Goal: Task Accomplishment & Management: Use online tool/utility

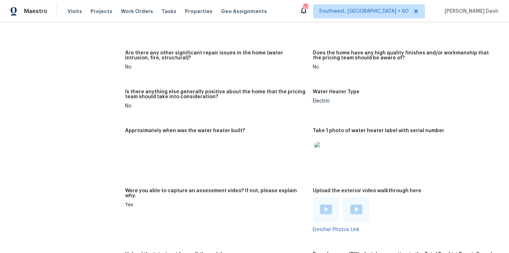
scroll to position [1314, 0]
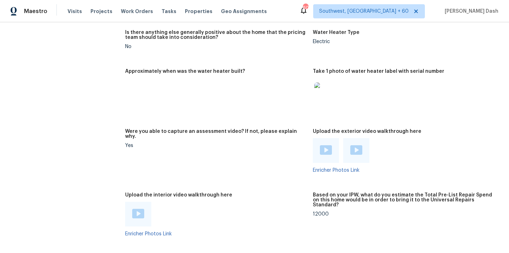
click at [136, 209] on img at bounding box center [138, 214] width 12 height 10
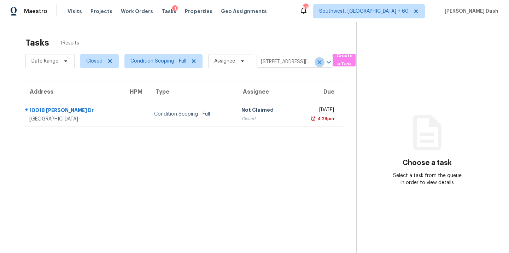
click at [321, 64] on icon "Clear" at bounding box center [320, 62] width 4 height 4
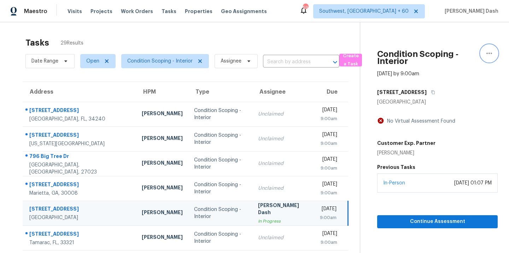
click at [495, 54] on button "button" at bounding box center [489, 53] width 17 height 17
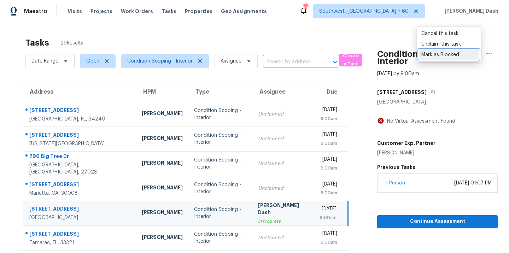
click at [440, 53] on div "Mark as Blocked" at bounding box center [448, 54] width 55 height 7
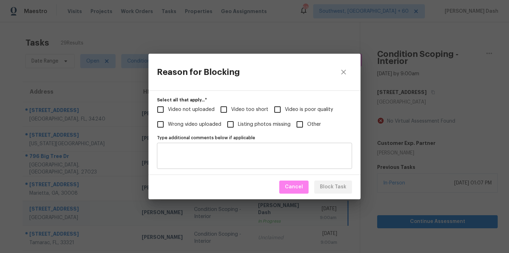
click at [281, 157] on textarea "Type additional comments below if applicable" at bounding box center [254, 155] width 187 height 15
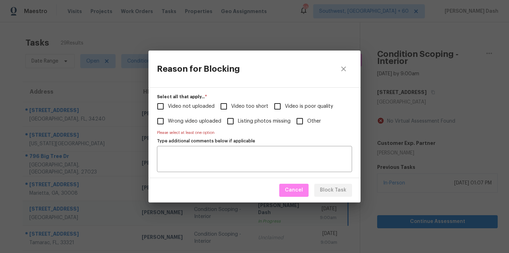
click at [238, 107] on span "Video too short" at bounding box center [249, 106] width 37 height 7
click at [231, 107] on input "Video too short" at bounding box center [223, 106] width 15 height 15
checkbox input "true"
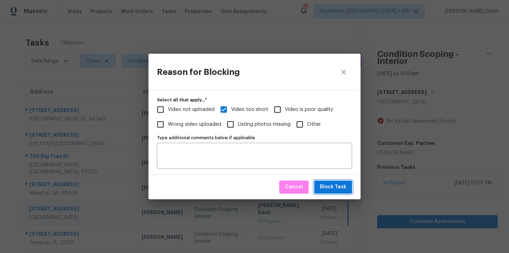
click at [330, 189] on span "Block Task" at bounding box center [333, 187] width 27 height 9
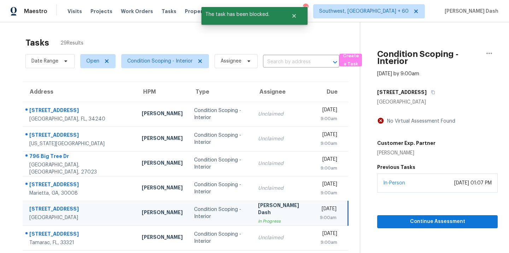
click at [168, 40] on div "Tasks 29 Results" at bounding box center [192, 43] width 334 height 18
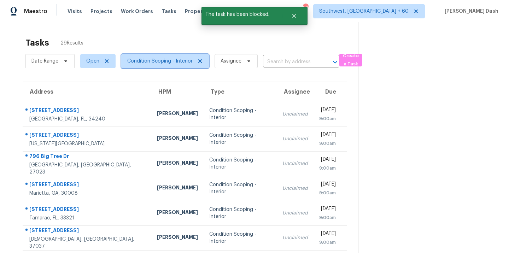
click at [165, 64] on span "Condition Scoping - Interior" at bounding box center [159, 61] width 65 height 7
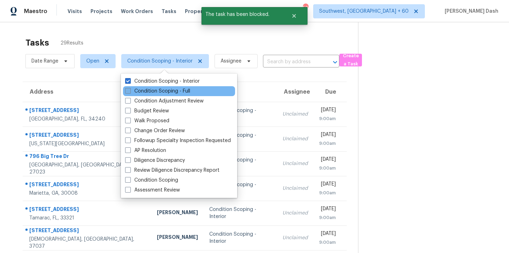
click at [169, 90] on label "Condition Scoping - Full" at bounding box center [157, 91] width 65 height 7
click at [130, 90] on input "Condition Scoping - Full" at bounding box center [127, 90] width 5 height 5
checkbox input "true"
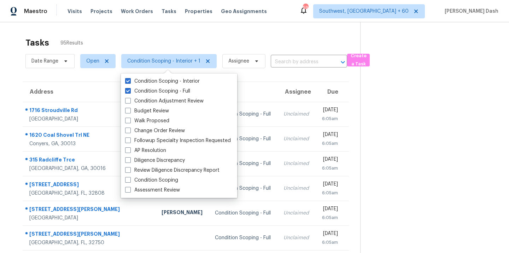
click at [158, 39] on div "Tasks 95 Results" at bounding box center [192, 43] width 335 height 18
